Goal: Navigation & Orientation: Find specific page/section

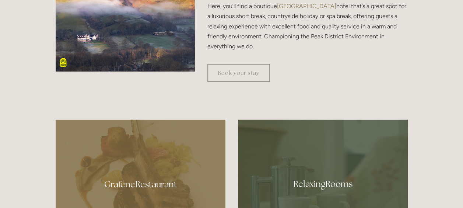
scroll to position [323, 0]
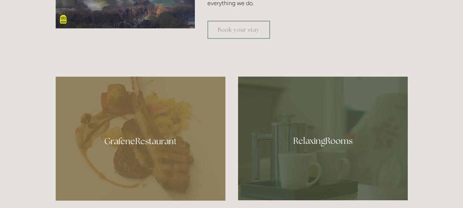
click at [300, 135] on div at bounding box center [323, 138] width 170 height 124
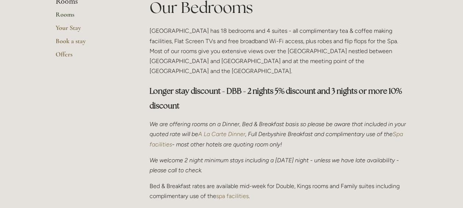
scroll to position [162, 0]
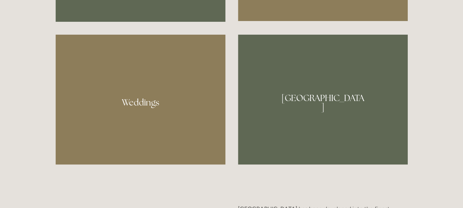
scroll to position [641, 0]
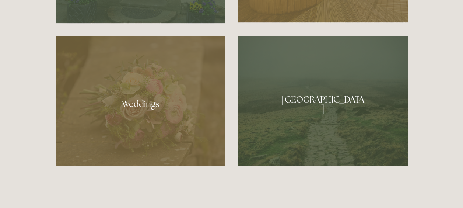
click at [319, 112] on div at bounding box center [323, 101] width 170 height 130
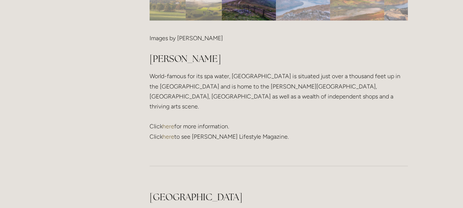
scroll to position [960, 0]
